Goal: Contribute content

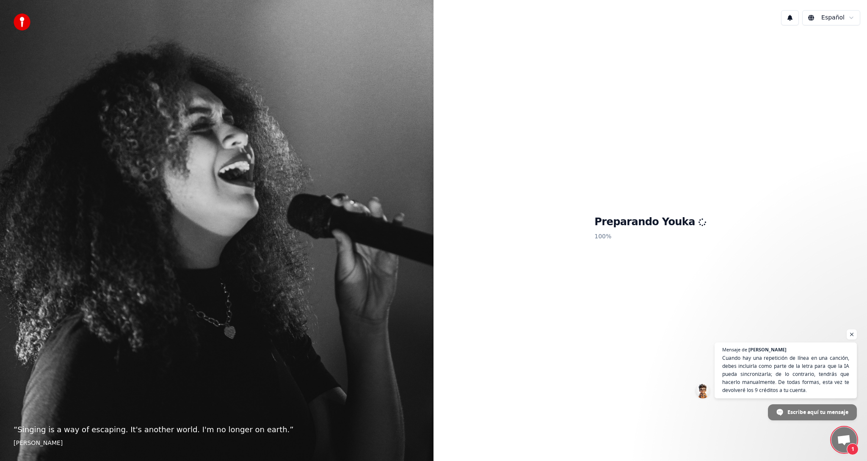
scroll to position [25, 0]
click at [777, 377] on span "Cuando hay una repetición de línea en una canción, debes incluirla como parte d…" at bounding box center [785, 373] width 129 height 41
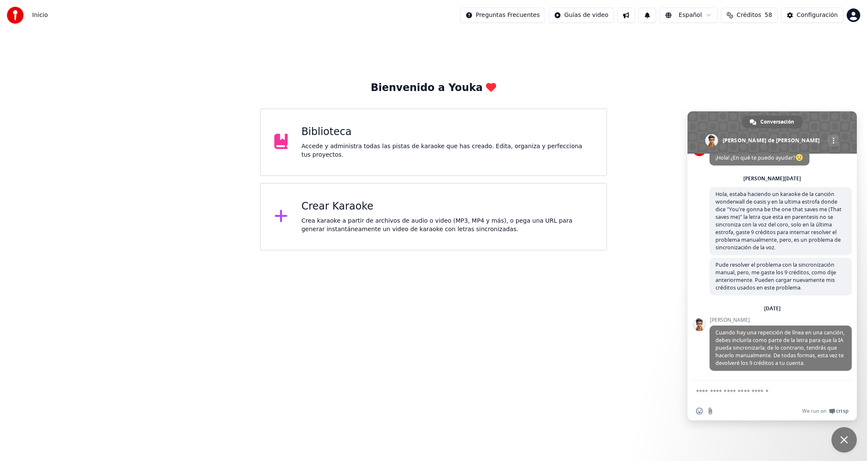
click at [759, 13] on span "Créditos" at bounding box center [748, 15] width 25 height 8
click at [759, 110] on button "Actualizar" at bounding box center [754, 117] width 50 height 15
click at [670, 69] on div "Bienvenido a Youka Biblioteca Accede y administra todas las pistas de karaoke q…" at bounding box center [433, 140] width 867 height 220
click at [745, 394] on textarea "Escribe aquí tu mensaje..." at bounding box center [763, 392] width 134 height 8
click at [827, 138] on div "Más canales" at bounding box center [832, 140] width 11 height 11
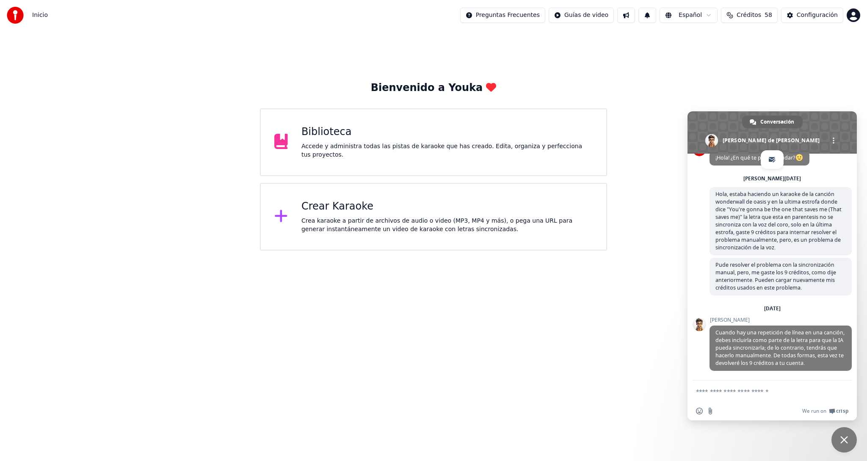
click at [740, 391] on textarea "Escribe aquí tu mensaje..." at bounding box center [763, 392] width 134 height 8
click at [779, 78] on div "Bienvenido a Youka Biblioteca Accede y administra todas las pistas de karaoke q…" at bounding box center [433, 140] width 867 height 220
click at [844, 441] on span "Cerrar el chat" at bounding box center [844, 440] width 8 height 8
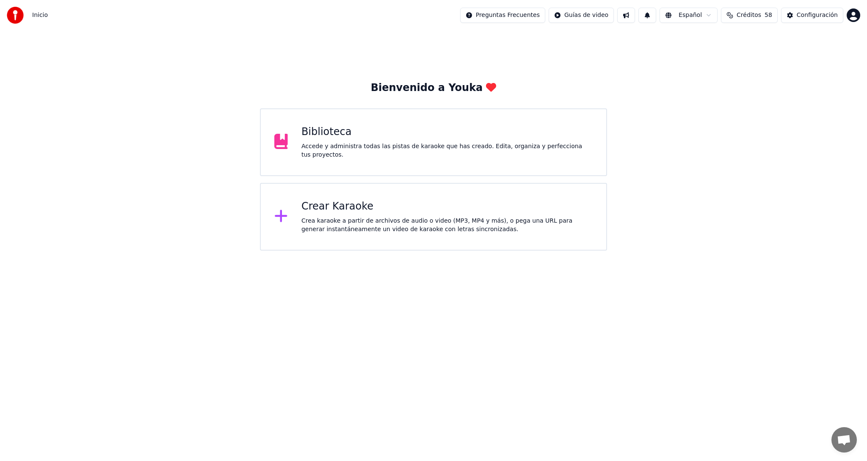
click at [333, 212] on div "Crear Karaoke" at bounding box center [446, 207] width 291 height 14
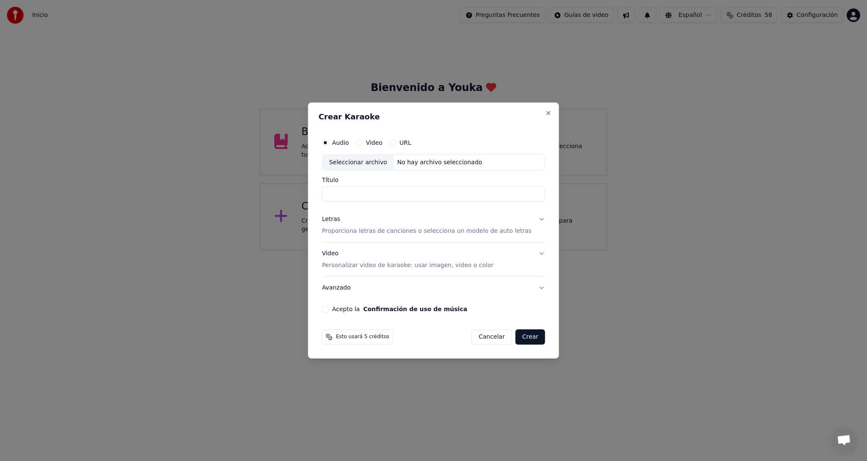
click at [489, 340] on button "Cancelar" at bounding box center [491, 336] width 41 height 15
